Goal: Task Accomplishment & Management: Use online tool/utility

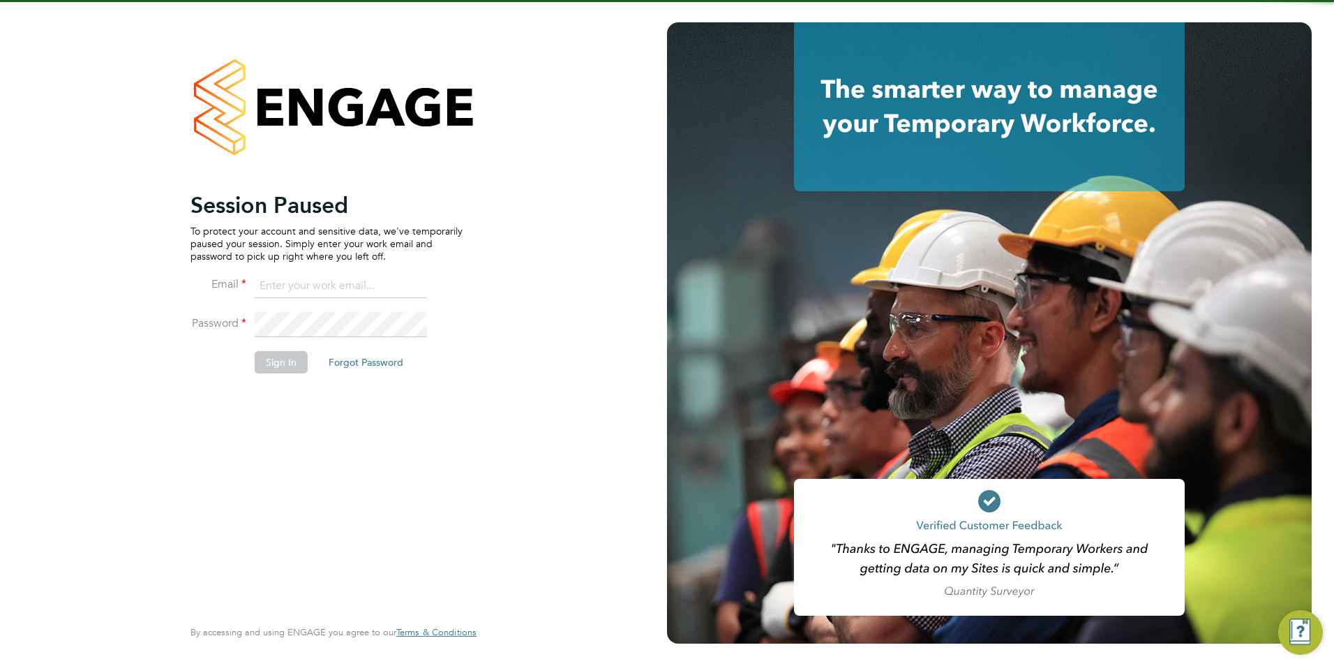
type input "[PERSON_NAME][EMAIL_ADDRESS][DOMAIN_NAME]"
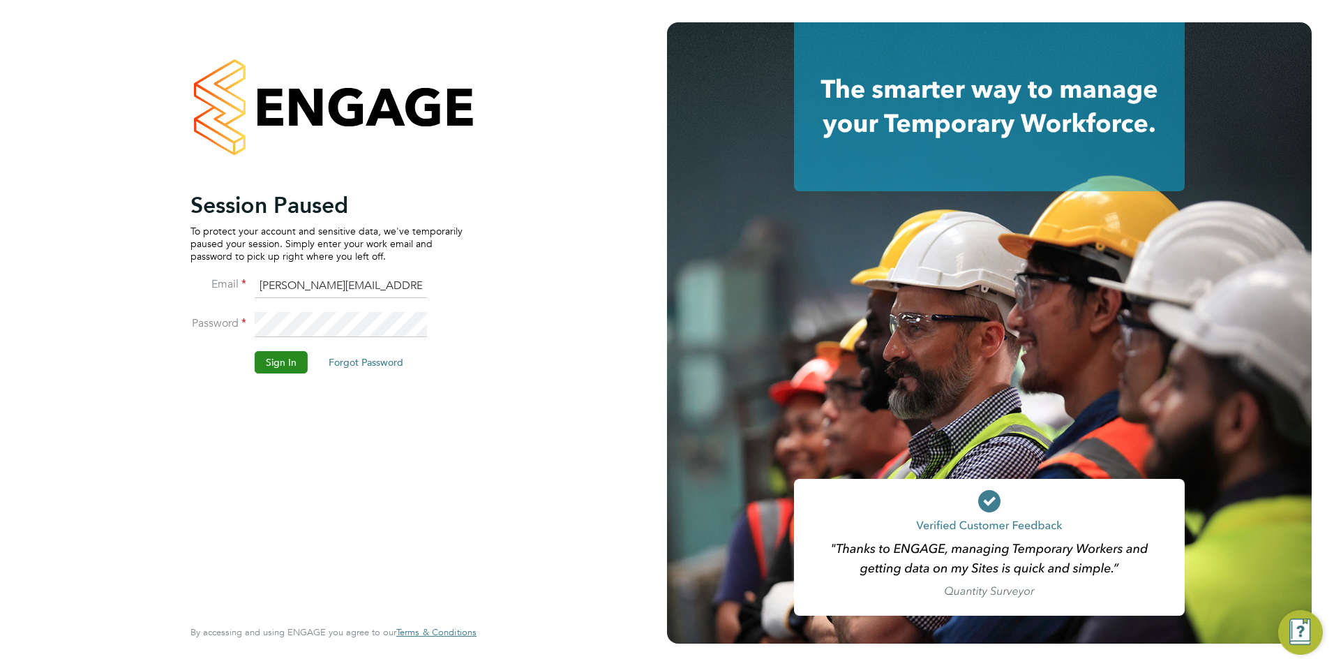
click at [283, 367] on button "Sign In" at bounding box center [281, 362] width 53 height 22
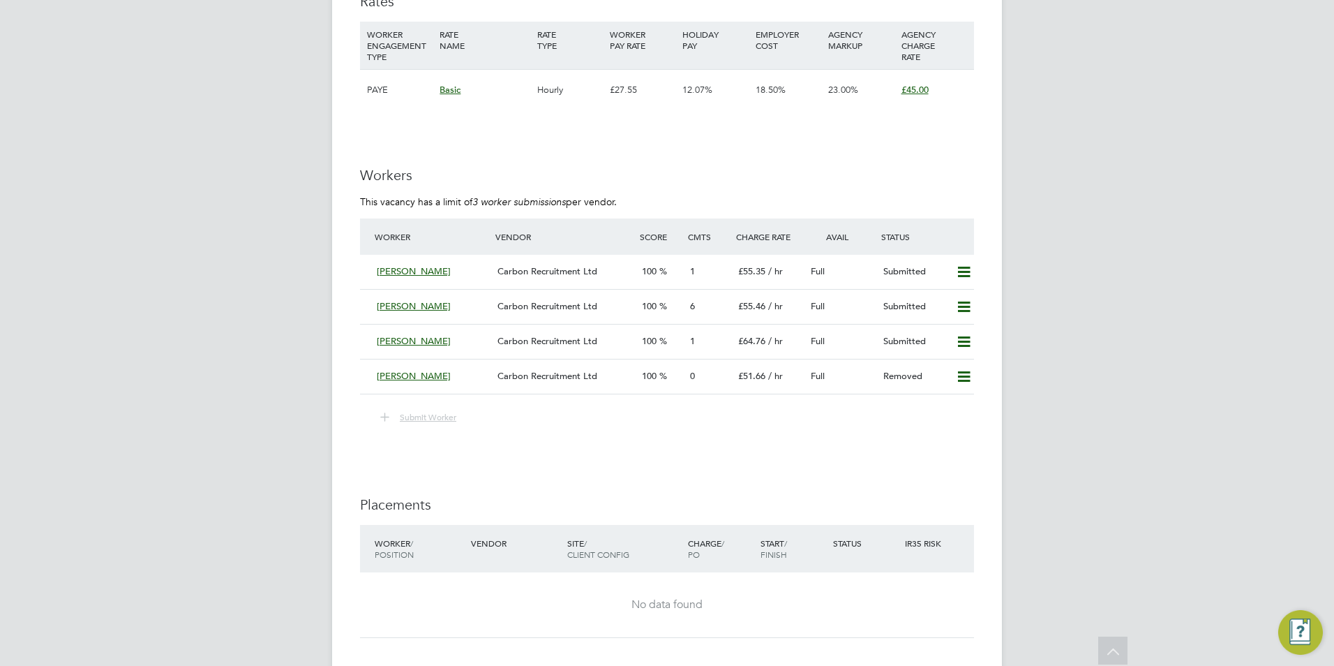
scroll to position [3235, 0]
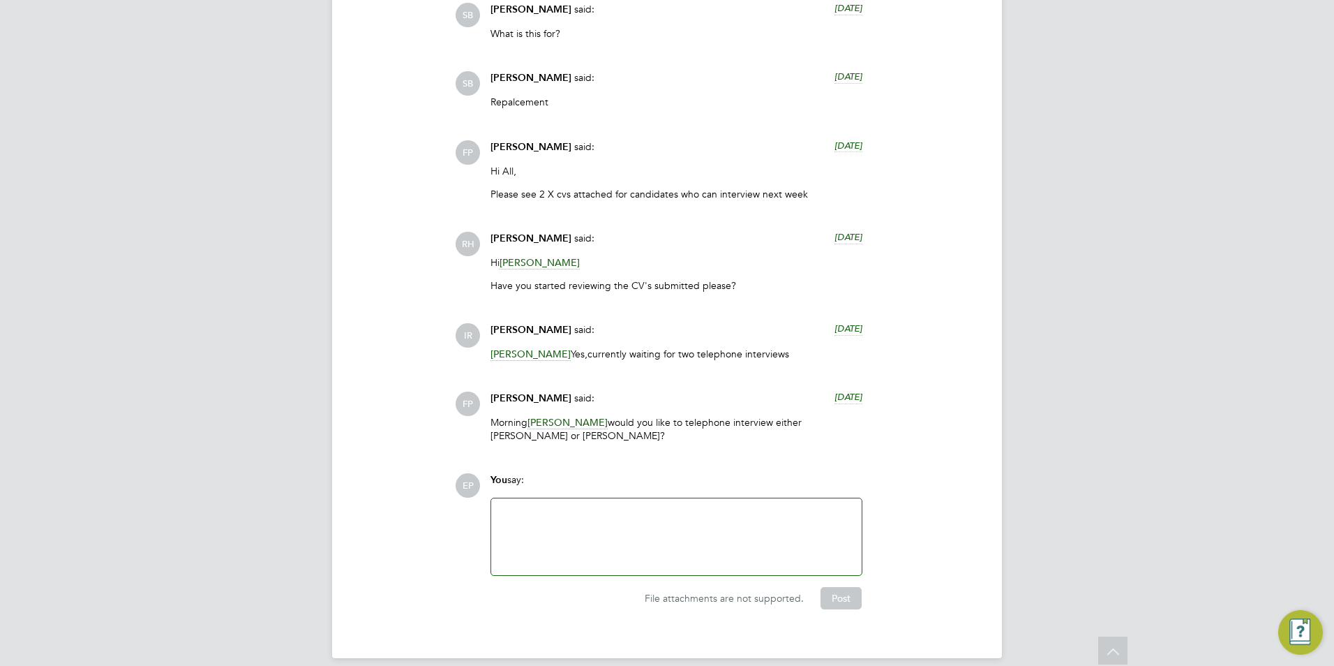
drag, startPoint x: 267, startPoint y: 479, endPoint x: 270, endPoint y: 638, distance: 159.1
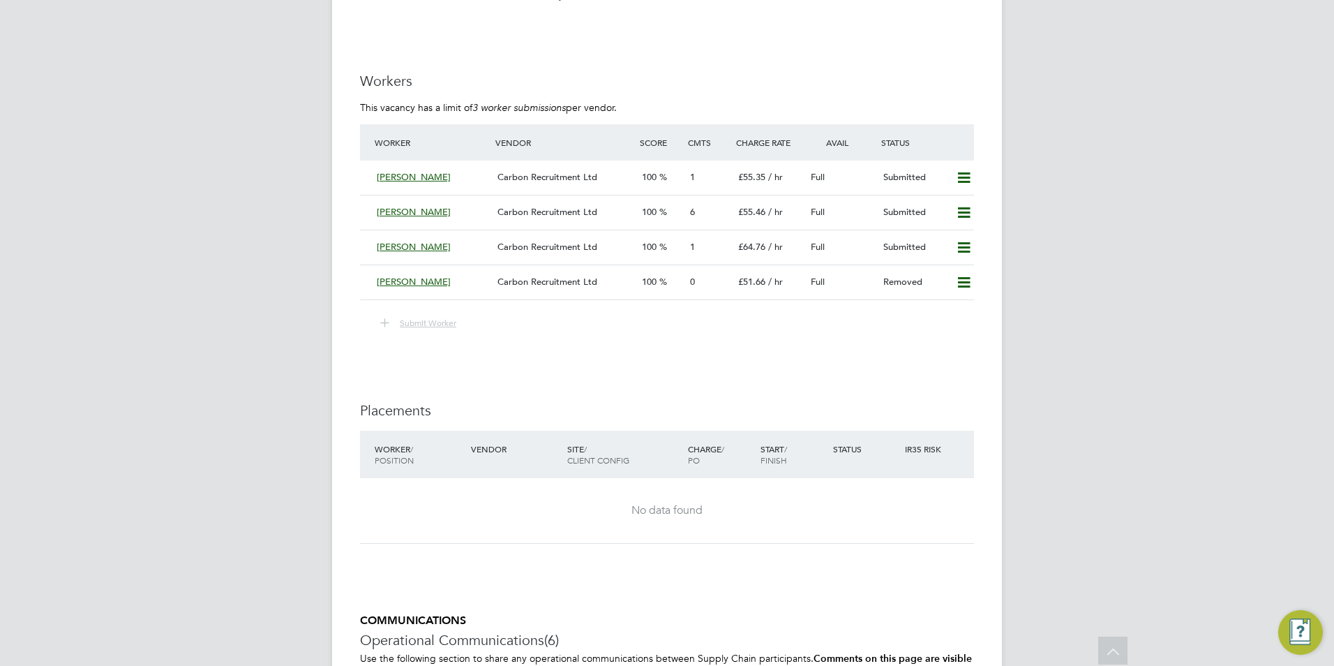
drag, startPoint x: 264, startPoint y: 609, endPoint x: 257, endPoint y: 570, distance: 39.7
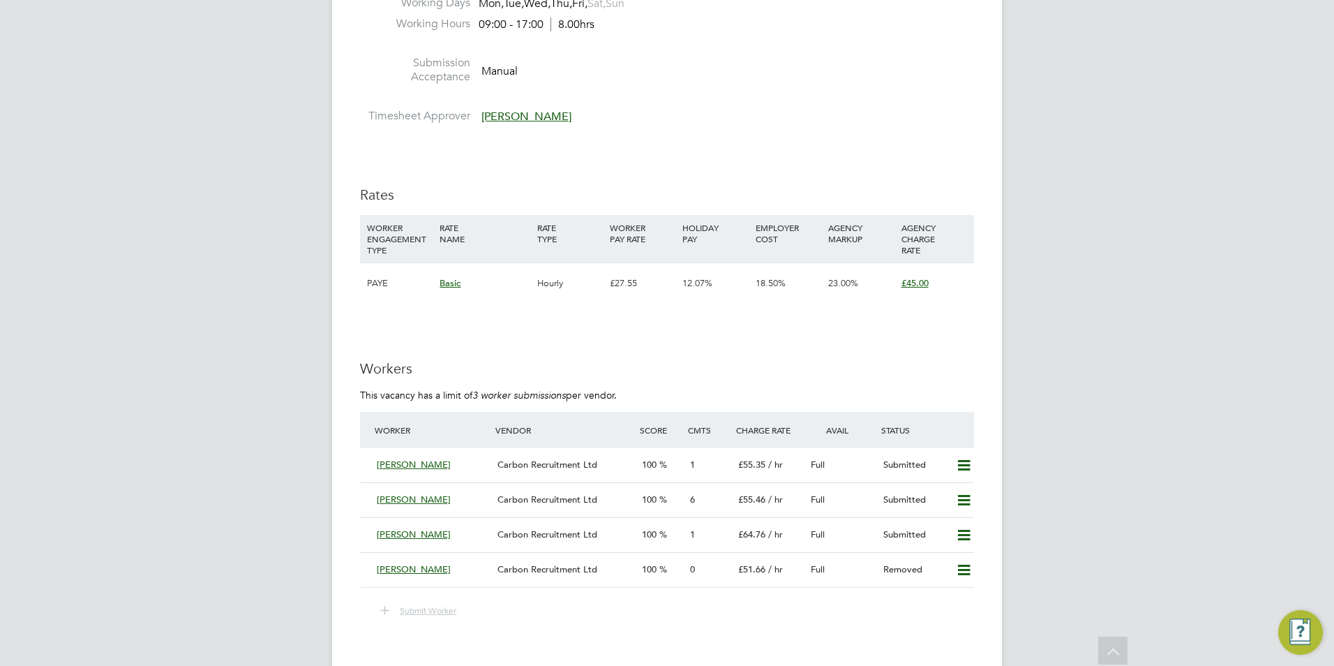
scroll to position [2238, 0]
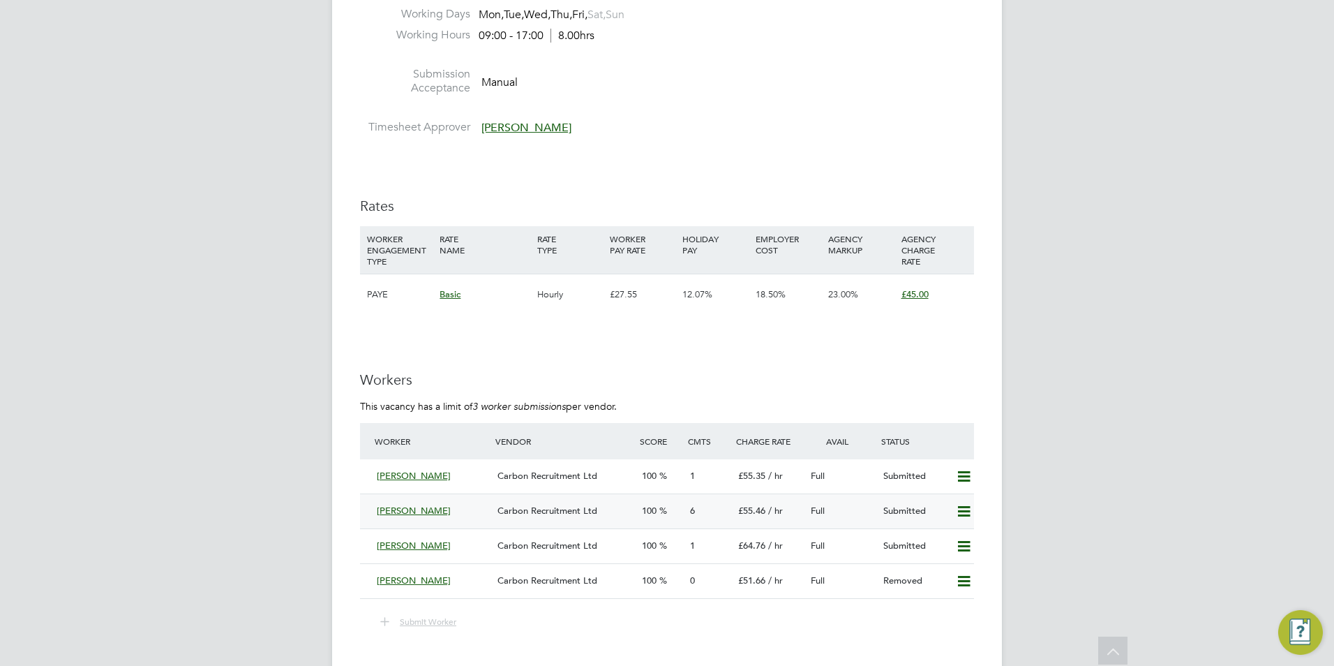
click at [414, 511] on span "Richard Gordon" at bounding box center [414, 510] width 74 height 12
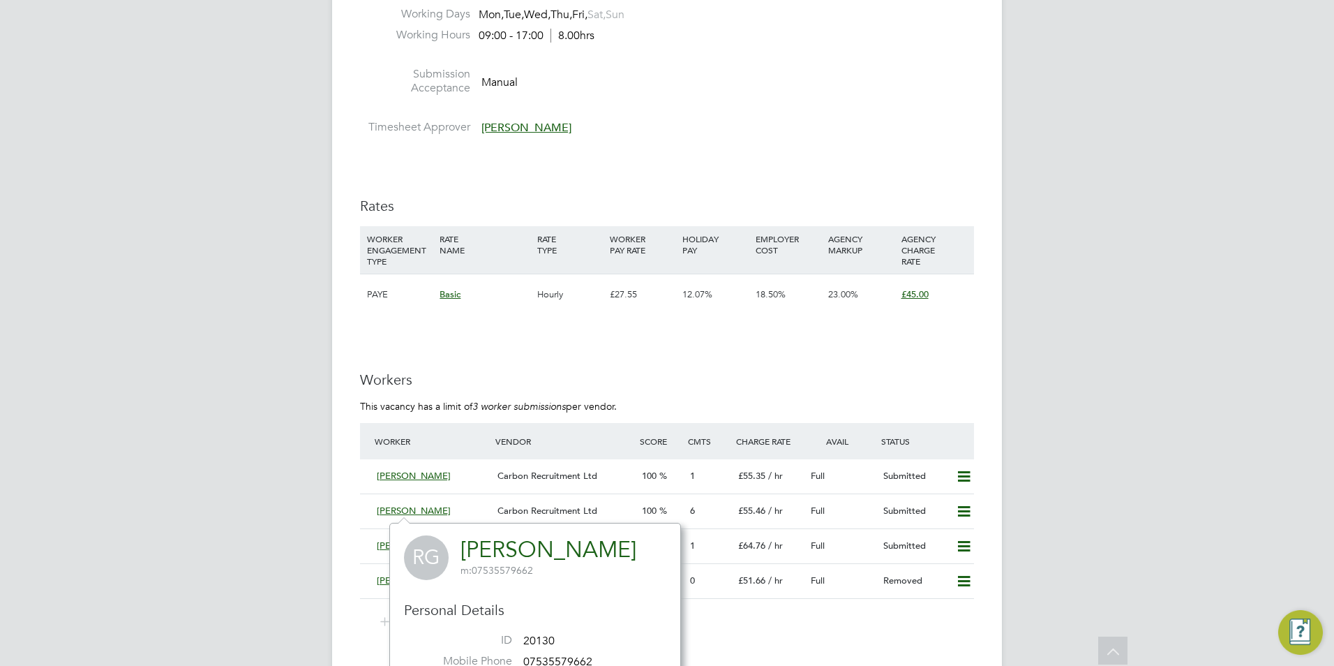
click at [679, 313] on div "12.07%" at bounding box center [715, 294] width 73 height 40
